Goal: Find contact information: Find contact information

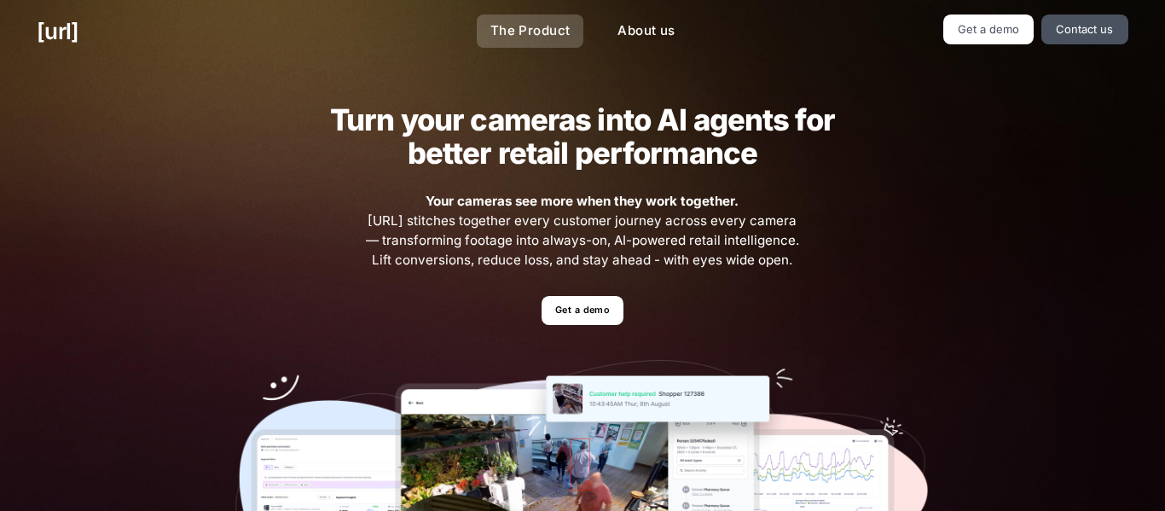
click at [543, 30] on link "The Product" at bounding box center [530, 30] width 107 height 33
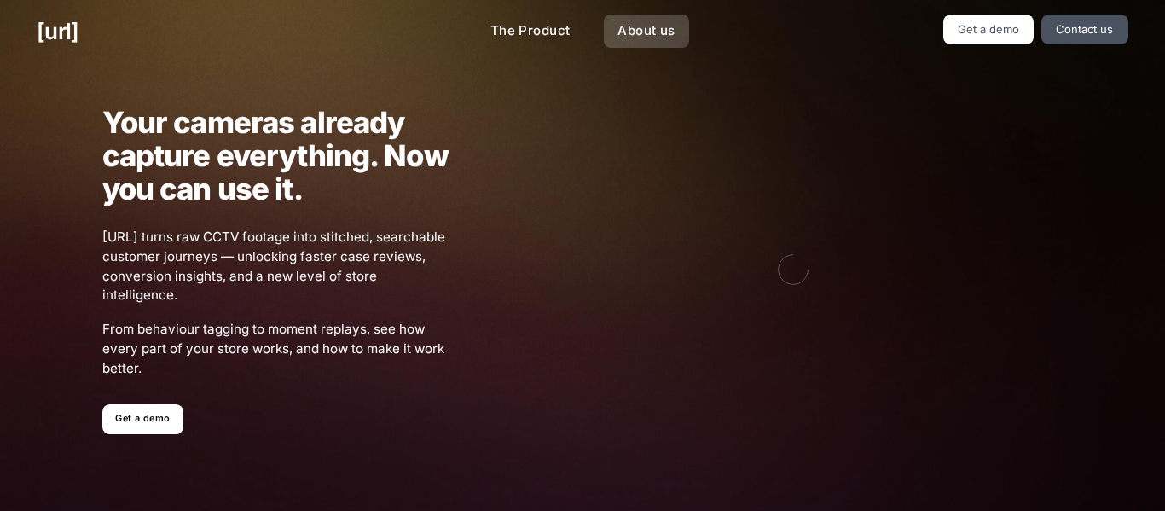
click at [660, 32] on link "About us" at bounding box center [646, 30] width 84 height 33
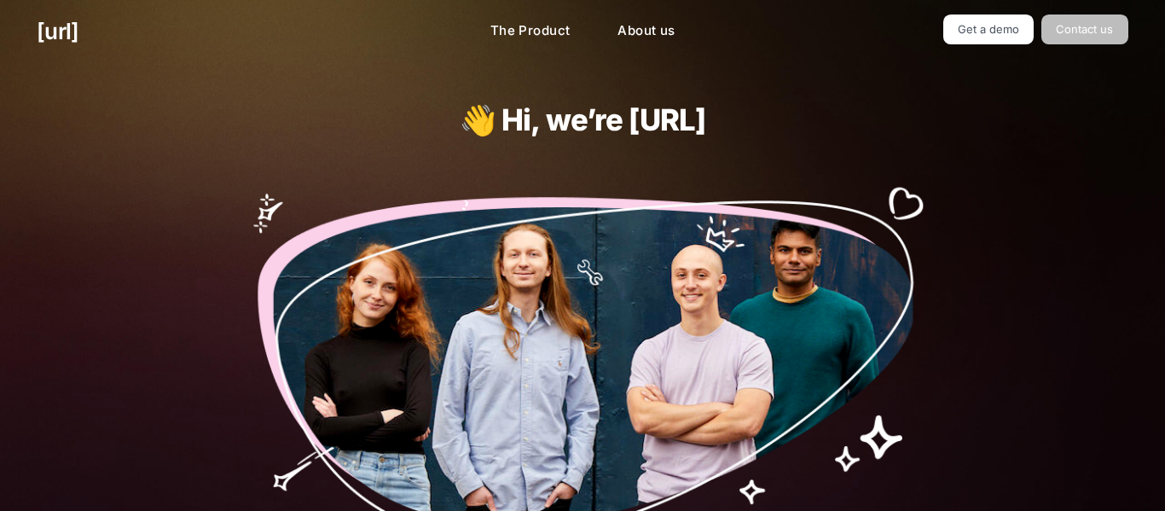
click at [1073, 40] on link "Contact us" at bounding box center [1084, 29] width 87 height 30
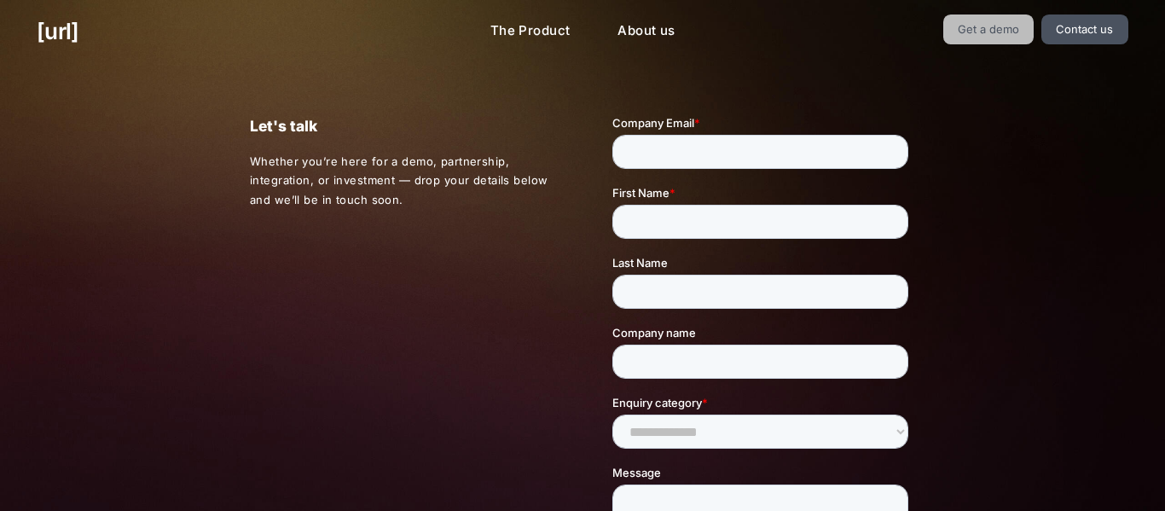
click at [994, 32] on link "Get a demo" at bounding box center [988, 29] width 91 height 30
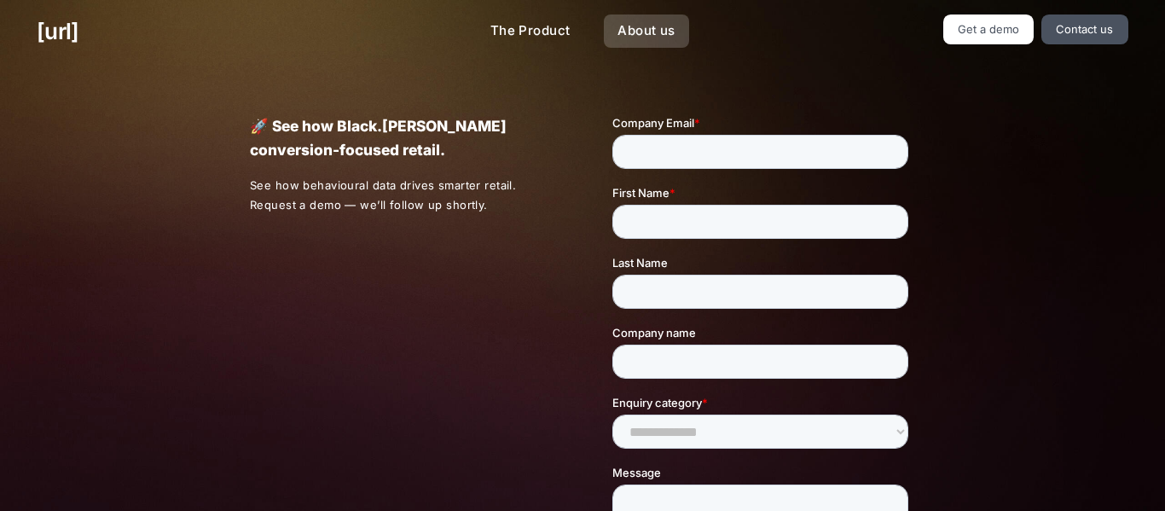
click at [622, 41] on link "About us" at bounding box center [646, 30] width 84 height 33
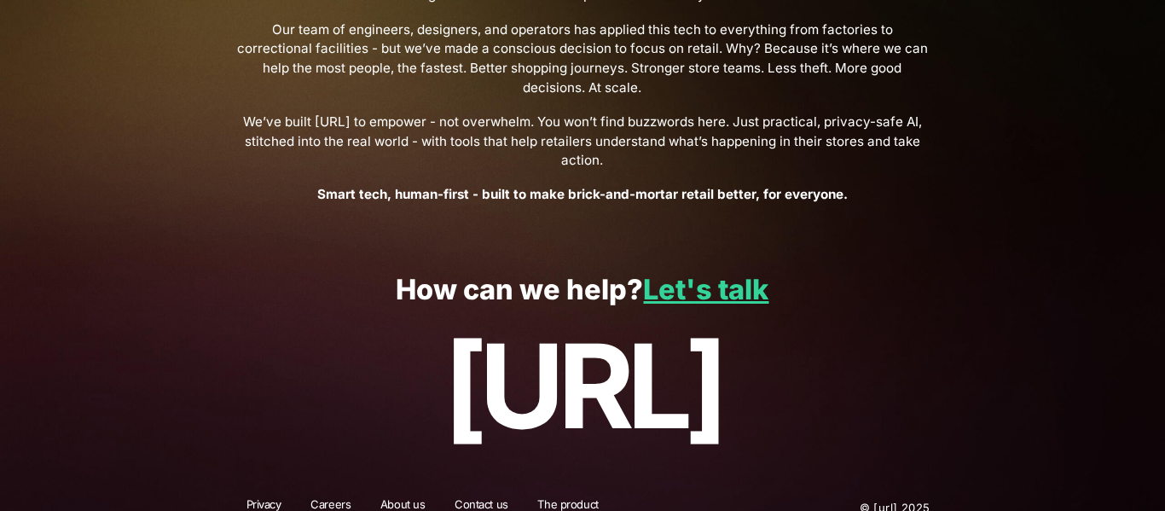
scroll to position [725, 0]
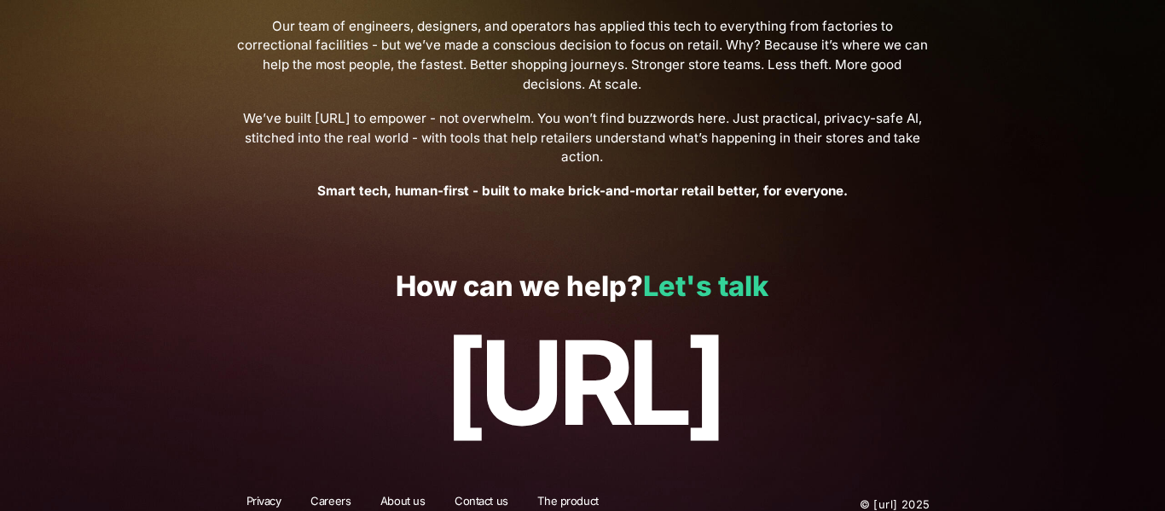
click at [687, 278] on link "Let's talk" at bounding box center [705, 285] width 125 height 33
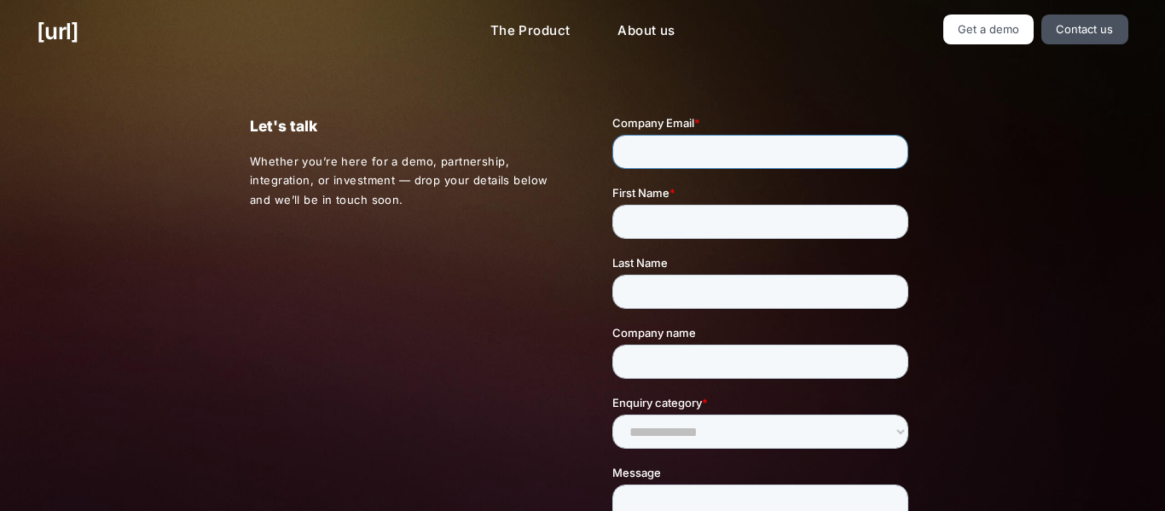
click at [671, 164] on input "Company Email *" at bounding box center [759, 152] width 296 height 34
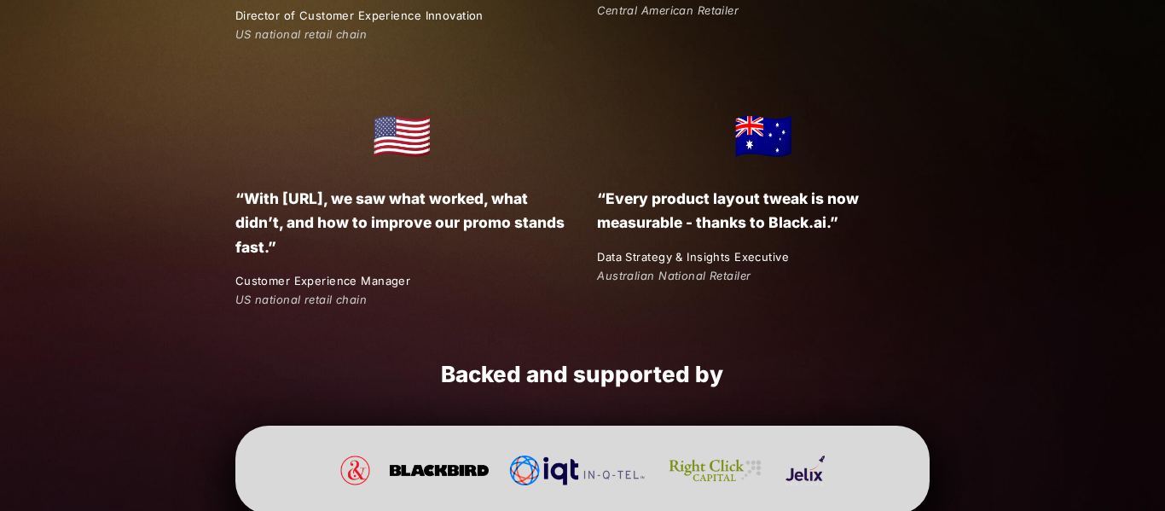
scroll to position [3314, 0]
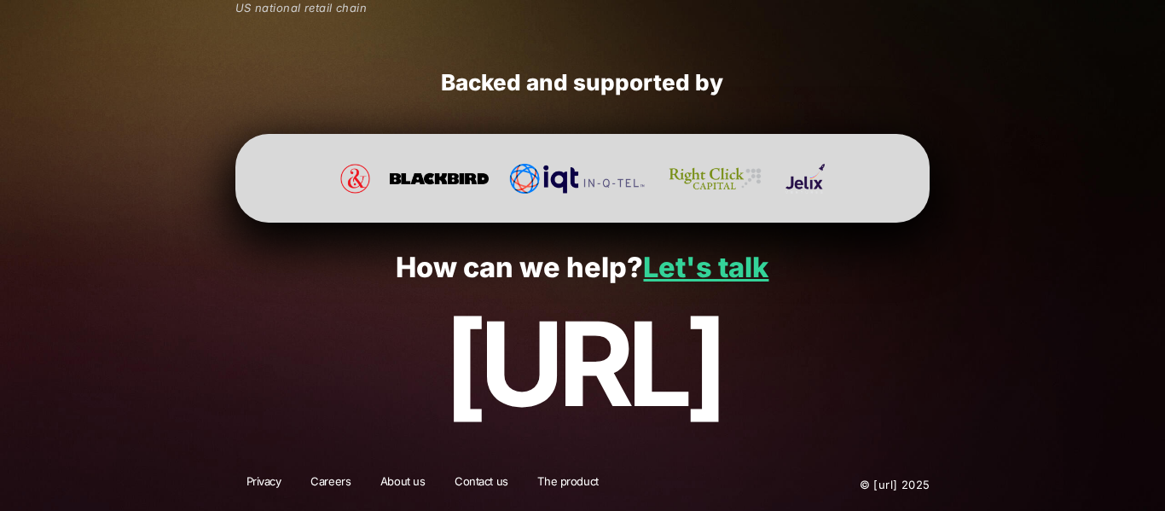
click at [345, 483] on link "Careers" at bounding box center [330, 484] width 62 height 22
